Goal: Task Accomplishment & Management: Use online tool/utility

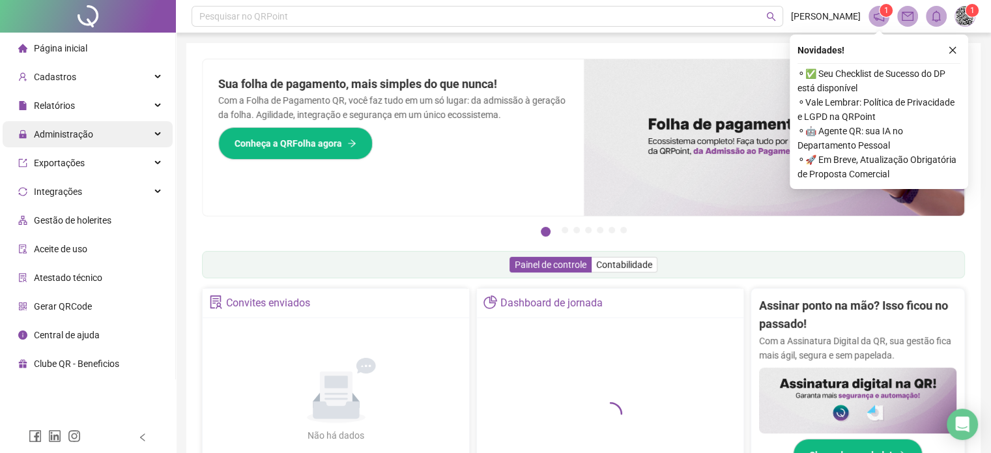
click at [78, 136] on span "Administração" at bounding box center [63, 134] width 59 height 10
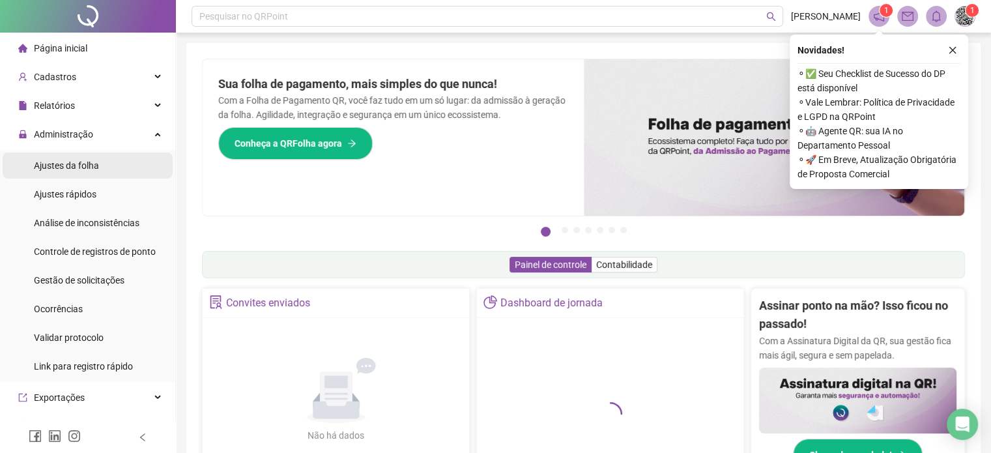
click at [89, 164] on span "Ajustes da folha" at bounding box center [66, 165] width 65 height 10
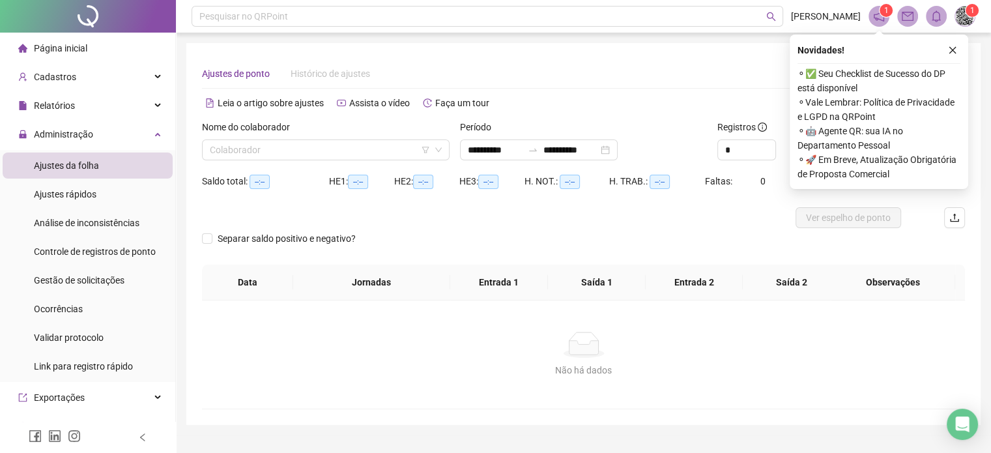
type input "**********"
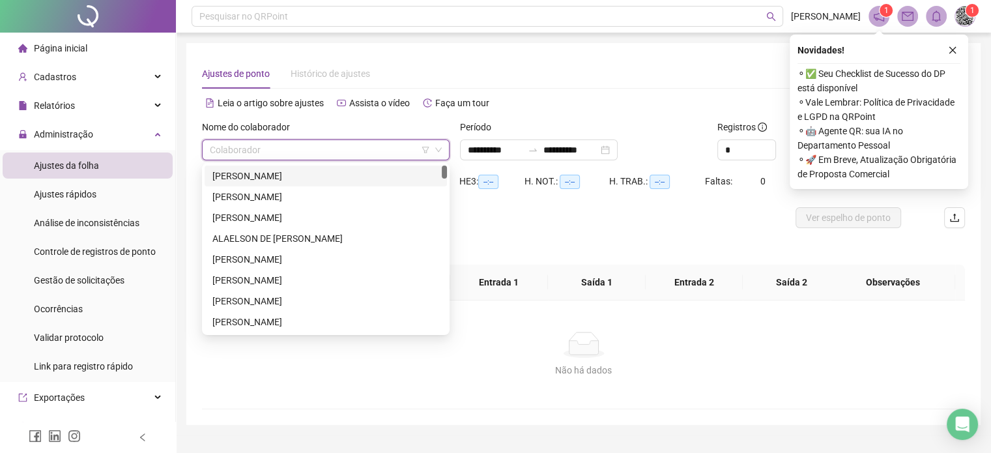
click at [306, 157] on input "search" at bounding box center [320, 150] width 220 height 20
type input "****"
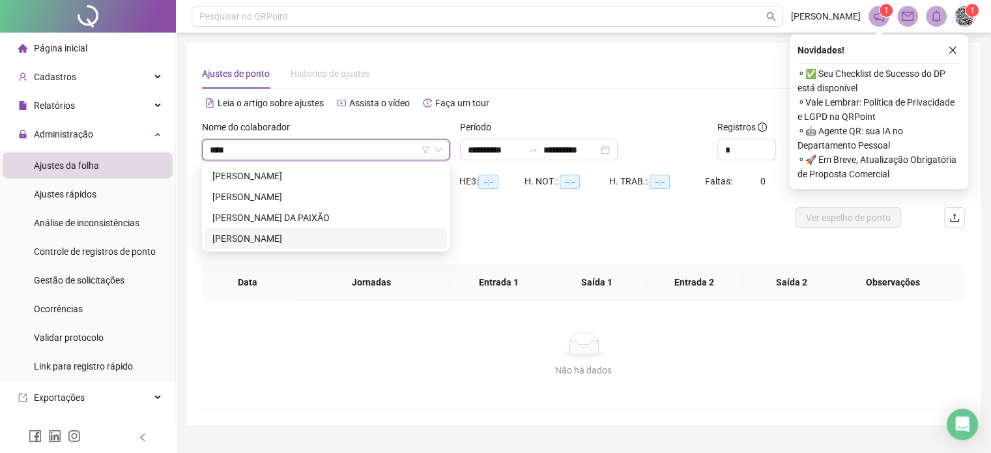
click at [283, 244] on div "JOAO VITOR PRATES CERQUEIRA" at bounding box center [325, 238] width 227 height 14
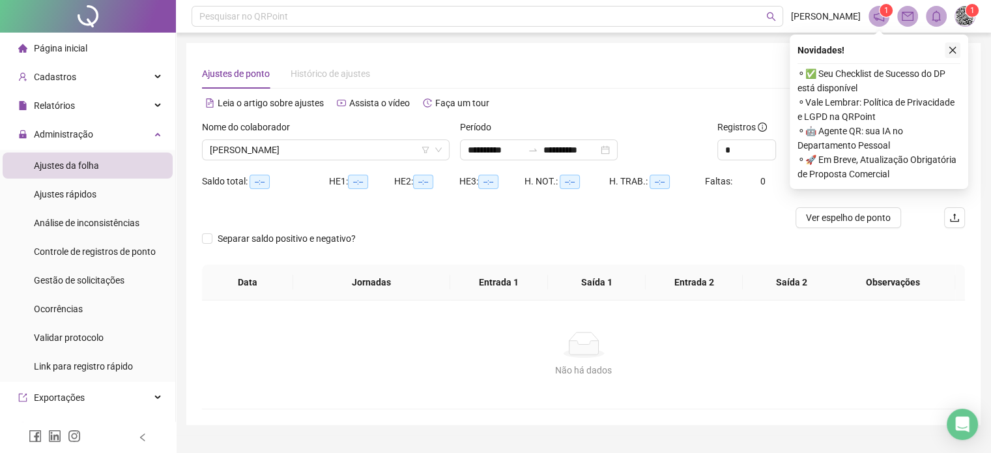
click at [954, 49] on icon "close" at bounding box center [952, 50] width 7 height 7
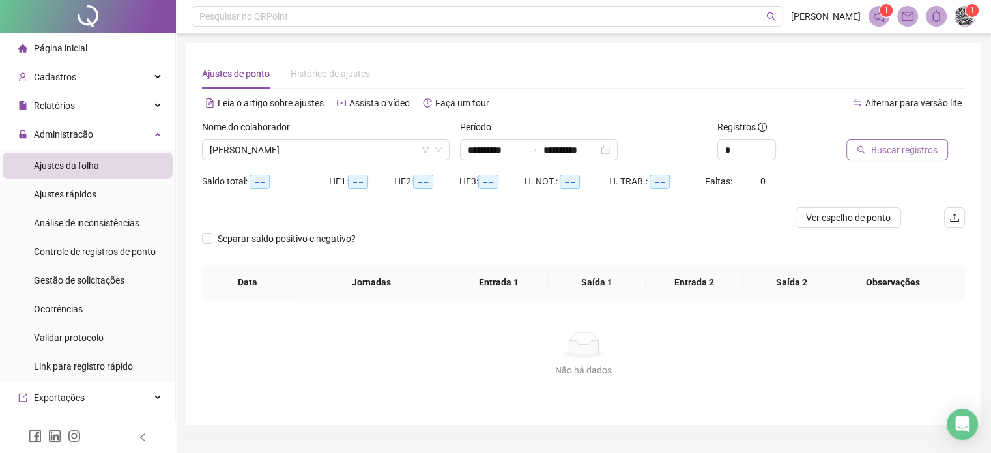
click at [902, 156] on span "Buscar registros" at bounding box center [904, 150] width 66 height 14
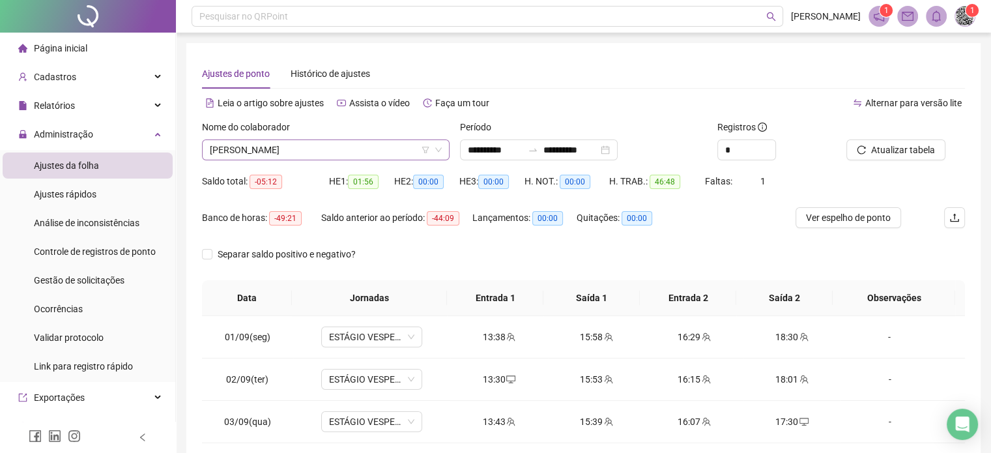
scroll to position [1376, 0]
click at [362, 156] on span "JOAO VITOR PRATES CERQUEIRA" at bounding box center [326, 150] width 232 height 20
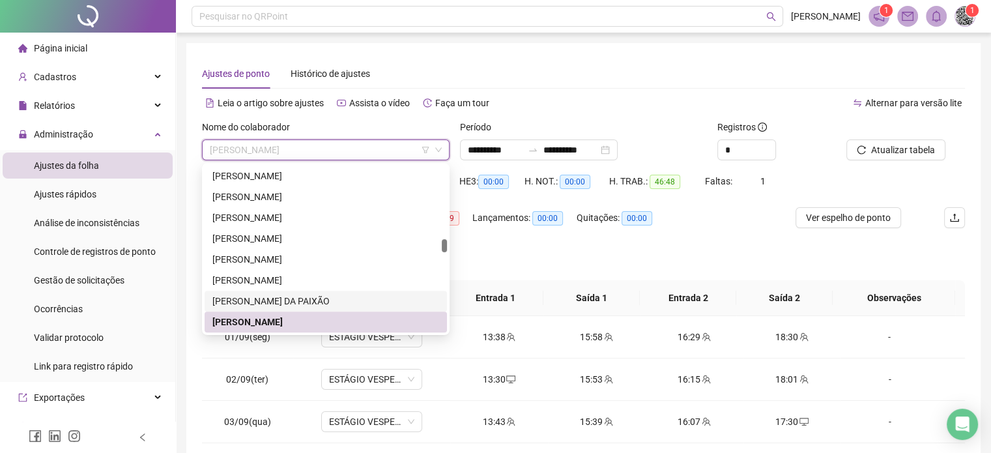
click at [336, 305] on div "JOAO PAULO CARDOSO DA PAIXÃO" at bounding box center [325, 301] width 227 height 14
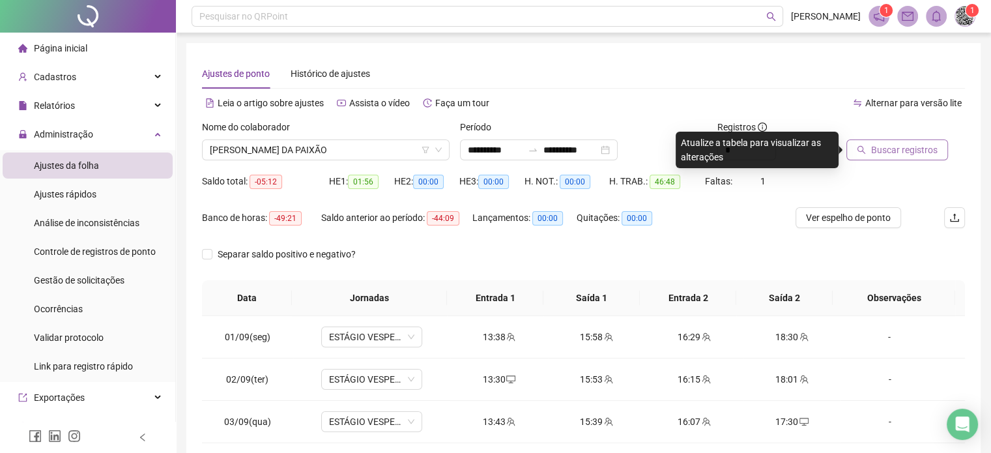
click at [912, 145] on span "Buscar registros" at bounding box center [904, 150] width 66 height 14
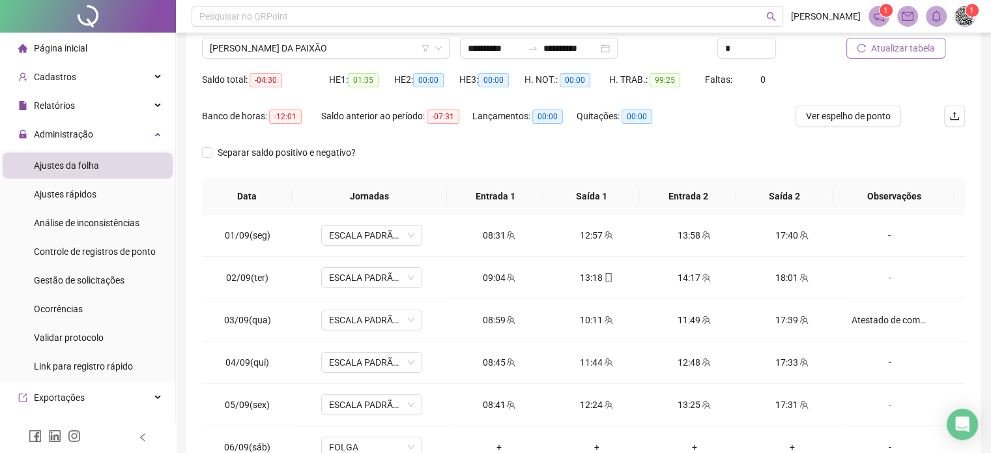
scroll to position [0, 0]
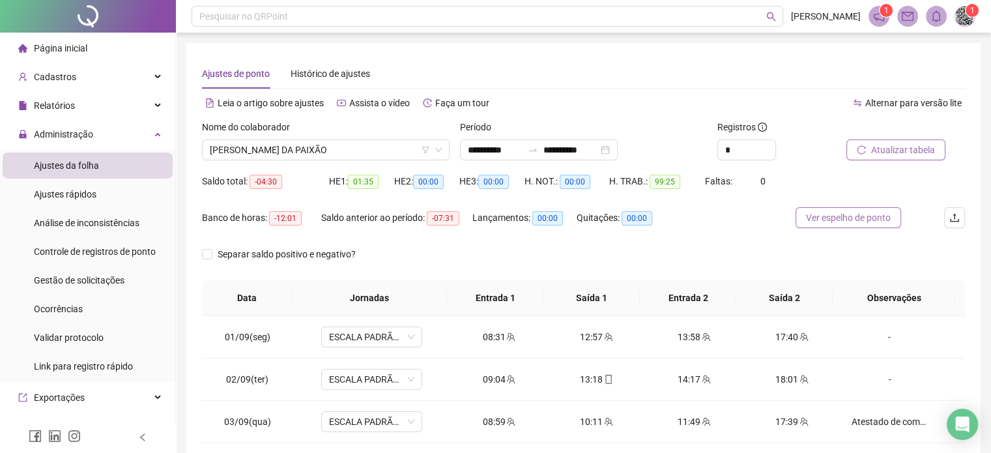
click at [844, 219] on span "Ver espelho de ponto" at bounding box center [848, 217] width 85 height 14
